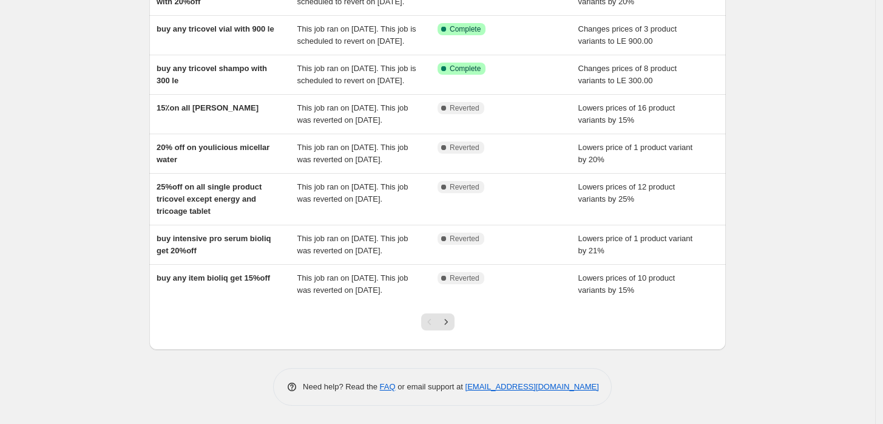
scroll to position [286, 0]
click at [447, 322] on icon "Next" at bounding box center [445, 321] width 3 height 5
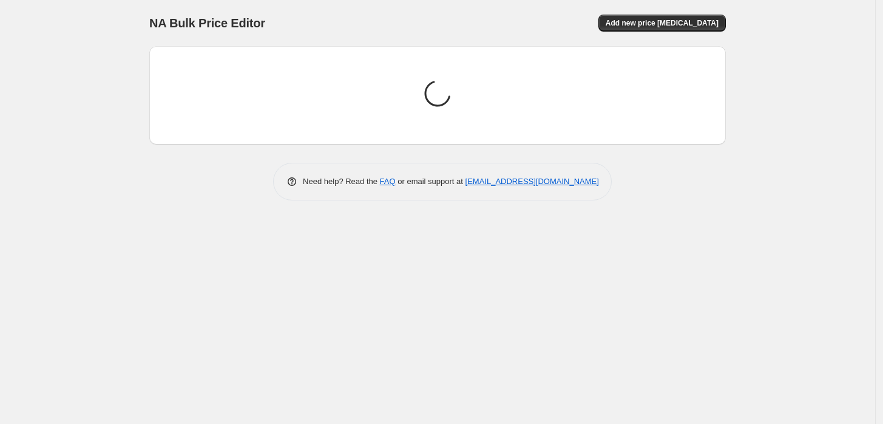
scroll to position [0, 0]
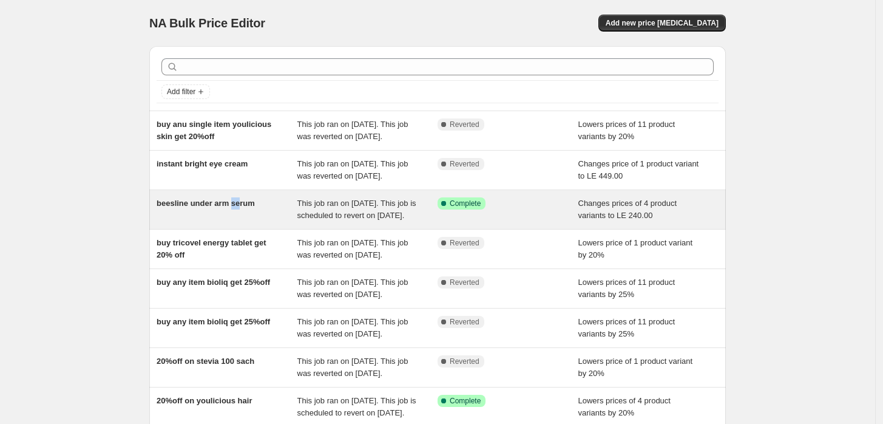
click at [241, 222] on div "beesline under arm serum" at bounding box center [227, 209] width 141 height 24
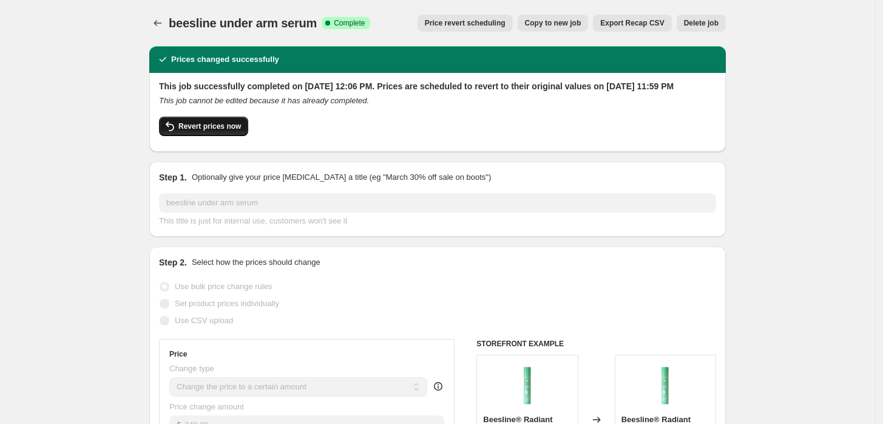
click at [201, 131] on span "Revert prices now" at bounding box center [209, 126] width 63 height 10
checkbox input "false"
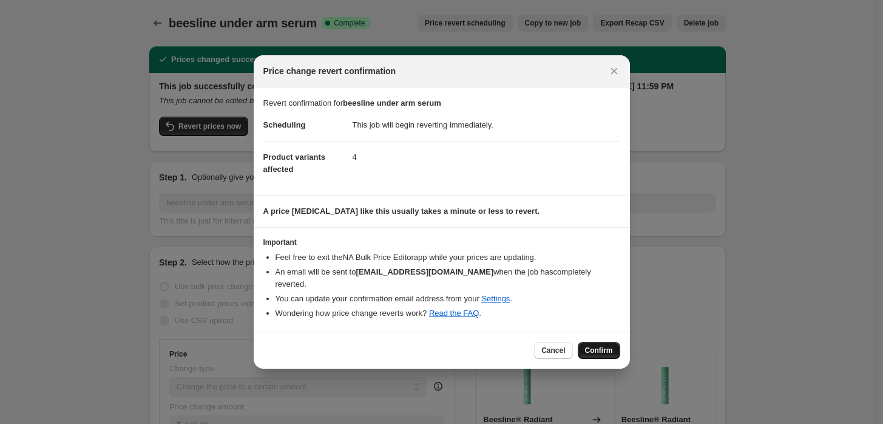
click at [615, 347] on button "Confirm" at bounding box center [599, 350] width 42 height 17
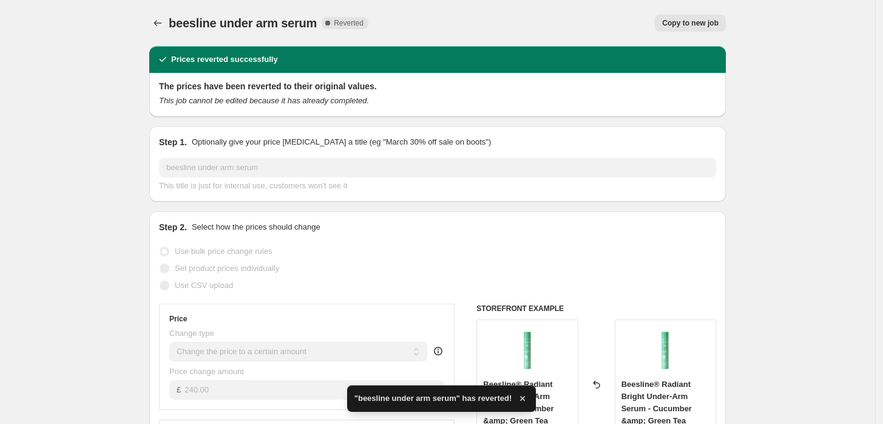
checkbox input "true"
